Goal: Find specific page/section: Locate a particular part of the current website

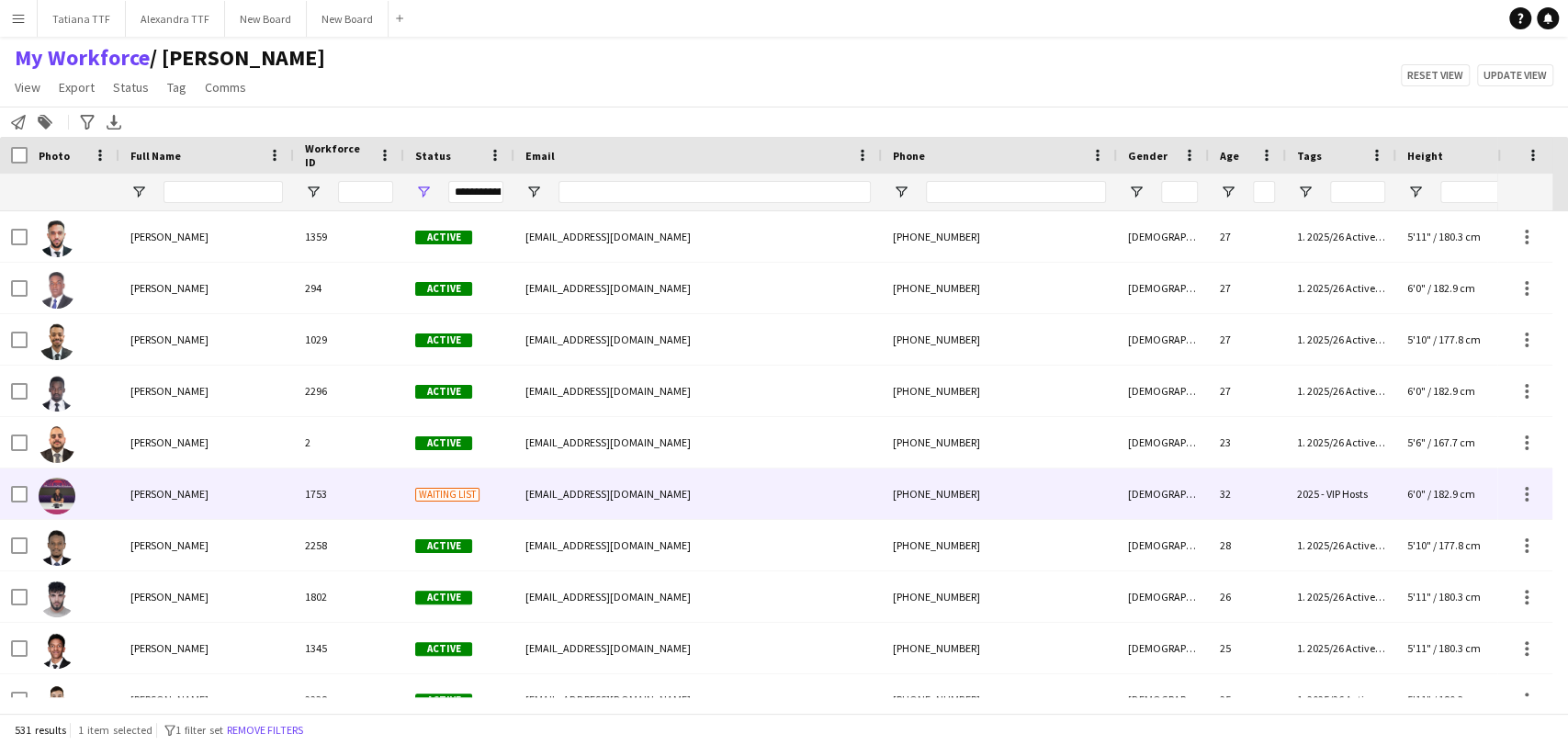
click at [44, 491] on img at bounding box center [57, 496] width 37 height 37
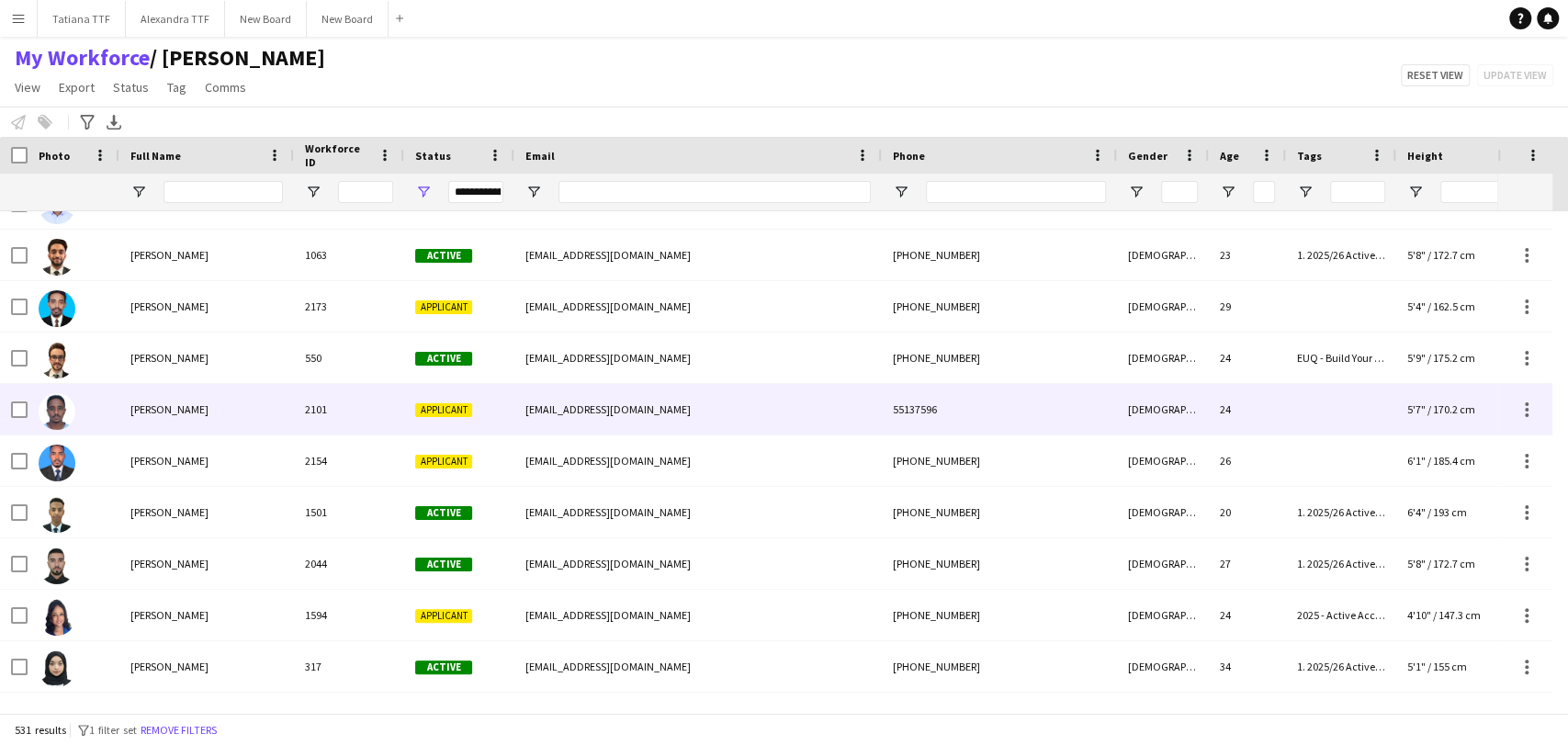
scroll to position [2859, 0]
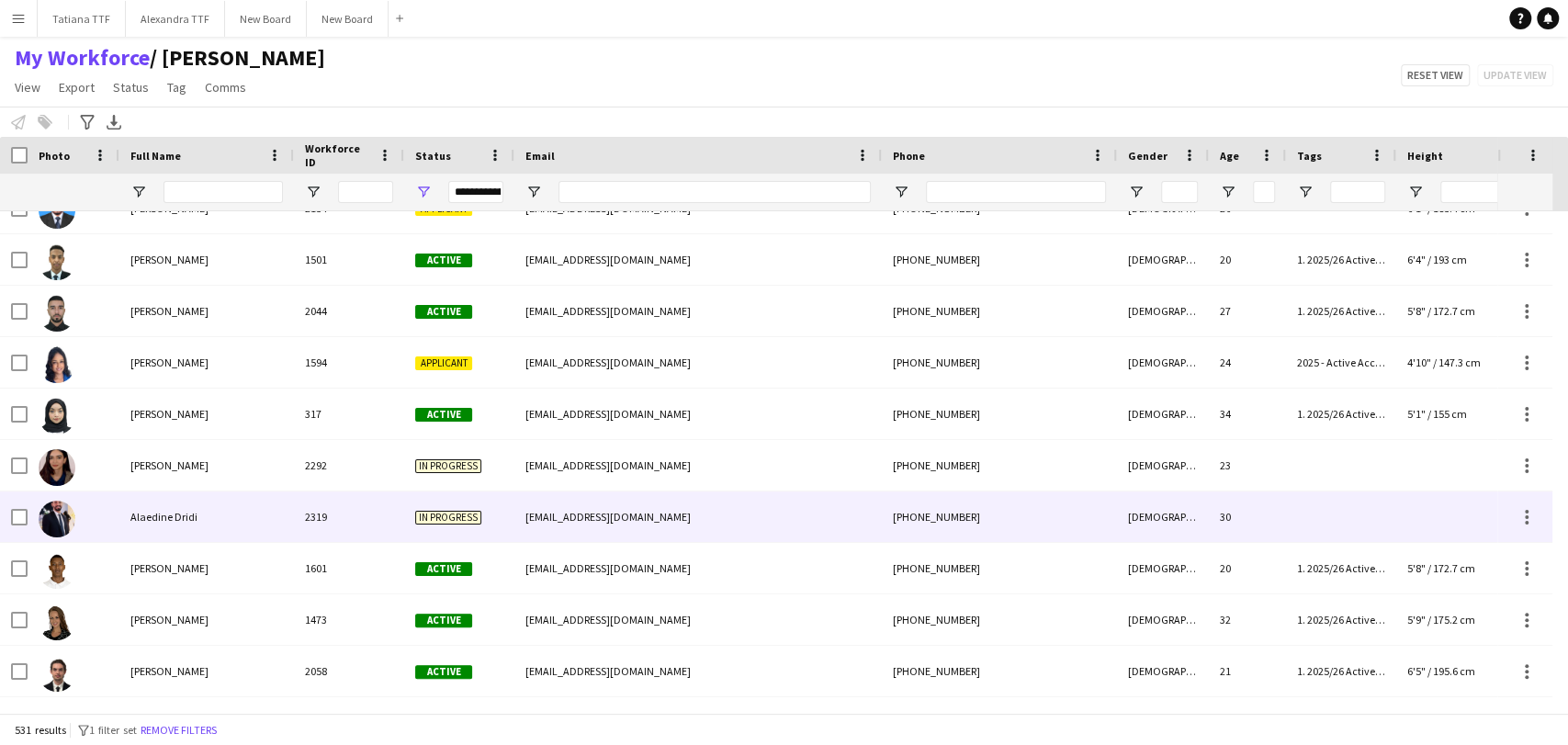
click at [45, 520] on img at bounding box center [57, 519] width 37 height 37
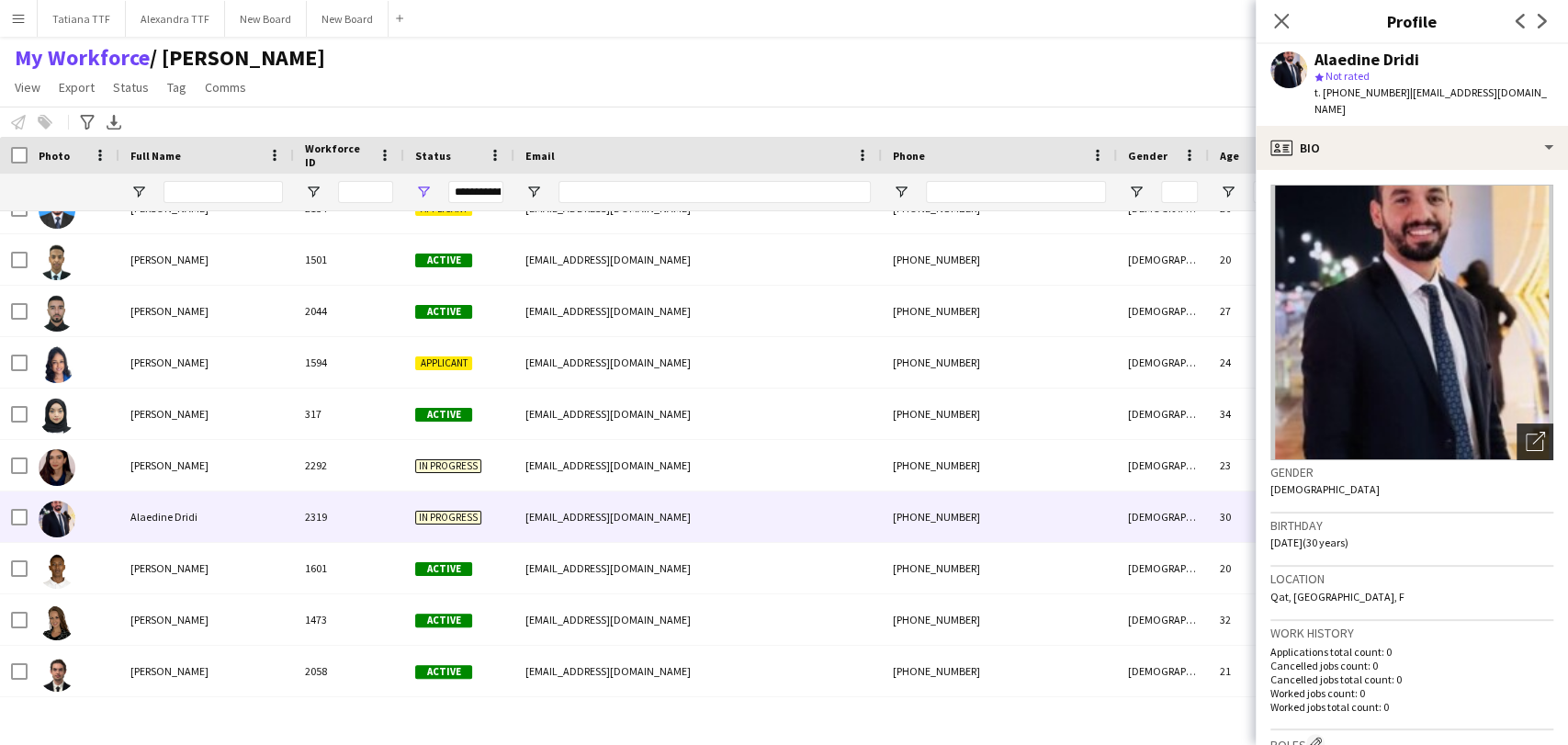
click at [1525, 432] on icon "Open photos pop-in" at bounding box center [1534, 441] width 19 height 19
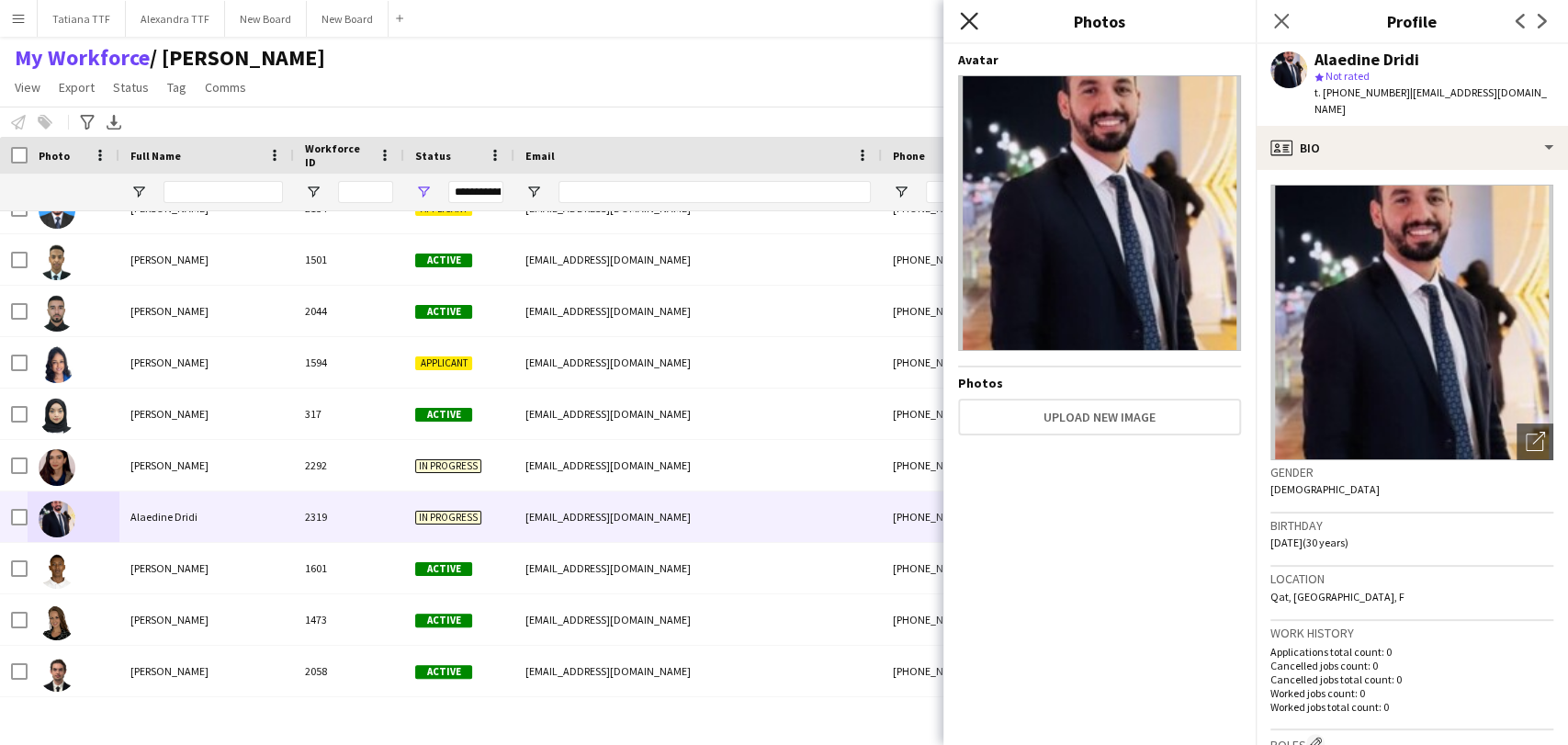
click at [967, 17] on icon "Close pop-in" at bounding box center [969, 21] width 18 height 18
